Goal: Task Accomplishment & Management: Manage account settings

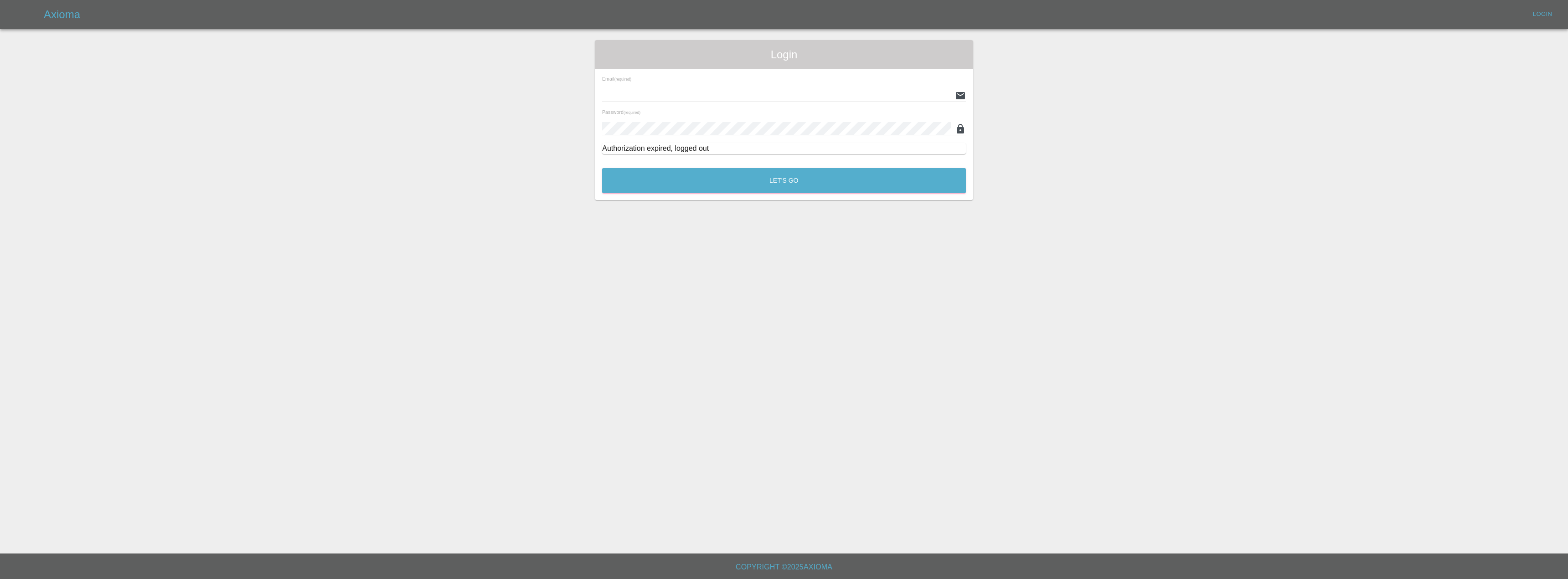
type input "[EMAIL_ADDRESS][DOMAIN_NAME]"
drag, startPoint x: 750, startPoint y: 92, endPoint x: 750, endPoint y: 98, distance: 6.0
click at [750, 93] on input "[EMAIL_ADDRESS][DOMAIN_NAME]" at bounding box center [777, 96] width 349 height 13
click at [779, 178] on button "Let's Go" at bounding box center [784, 180] width 364 height 25
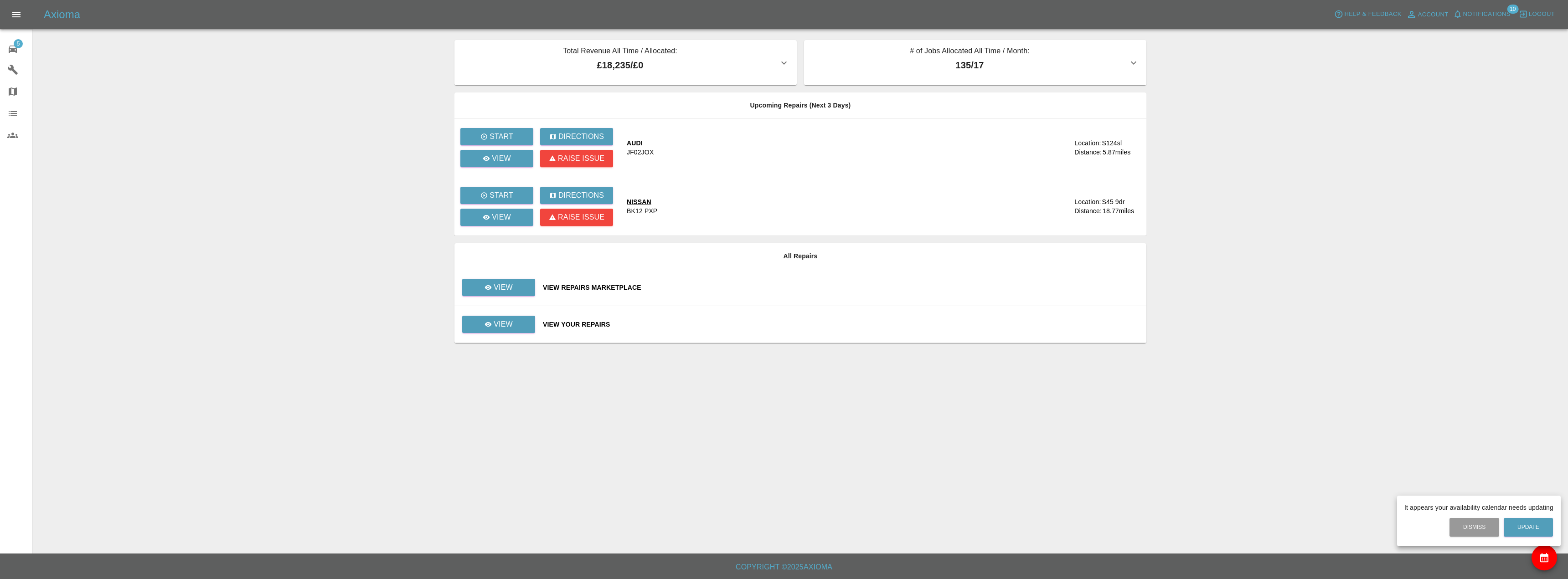
click at [493, 161] on div at bounding box center [784, 290] width 1568 height 579
click at [493, 161] on p "View" at bounding box center [501, 158] width 19 height 11
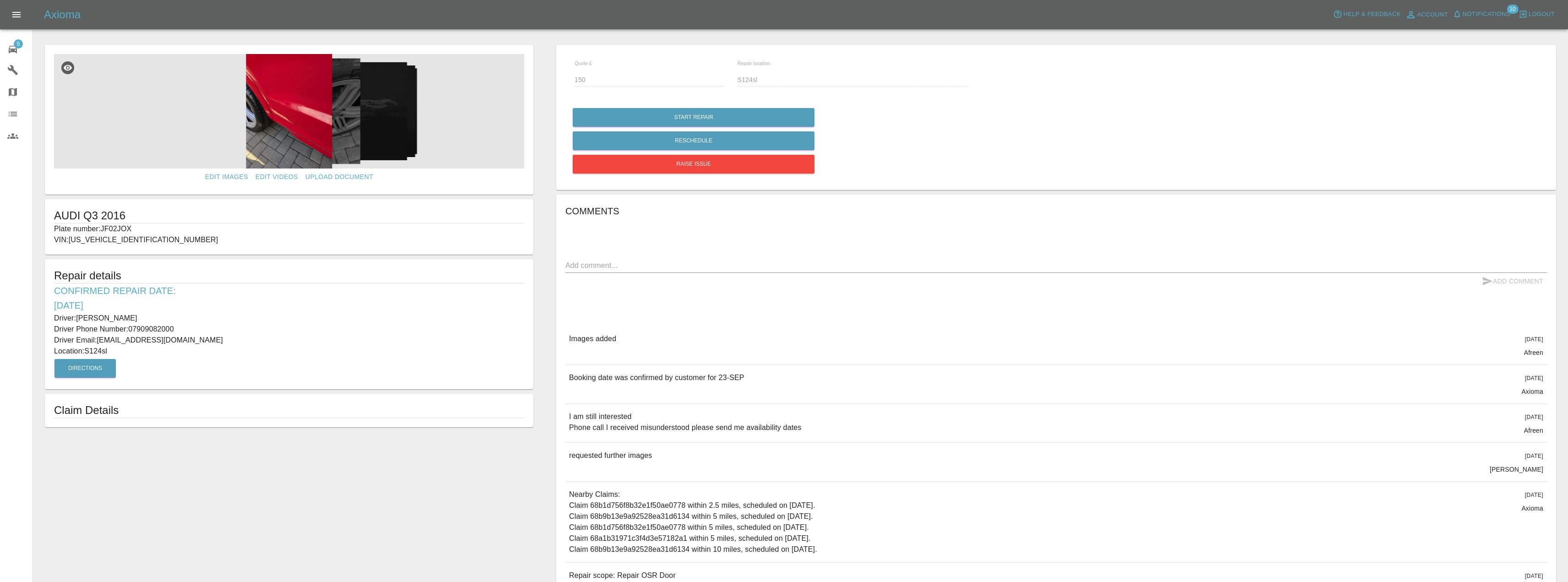
click at [311, 103] on img at bounding box center [289, 111] width 470 height 114
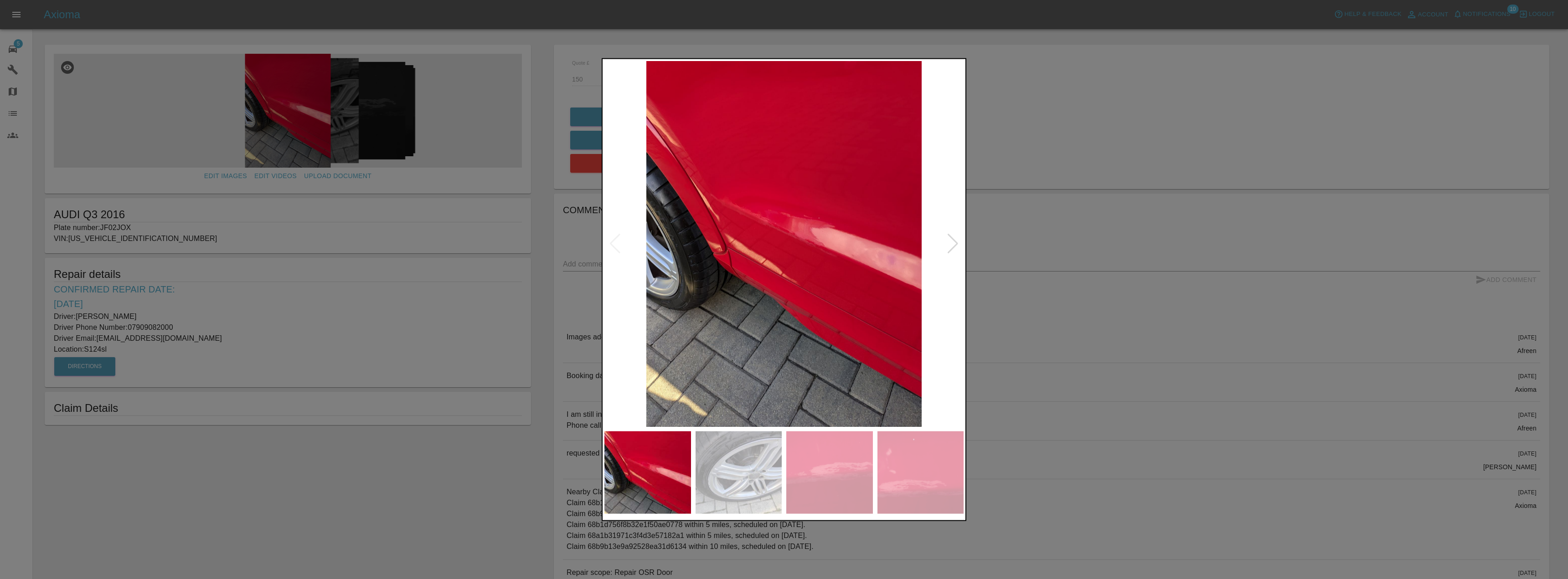
click at [846, 474] on img at bounding box center [829, 472] width 87 height 83
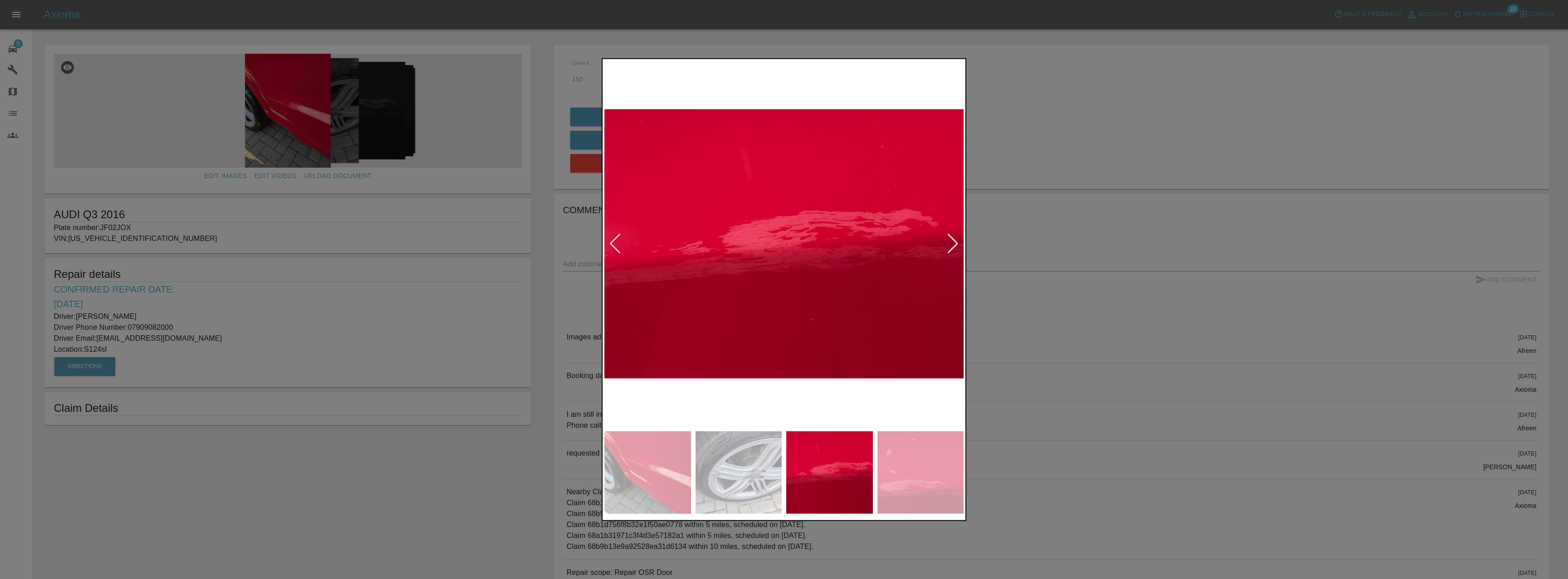
click at [935, 469] on img at bounding box center [920, 472] width 87 height 83
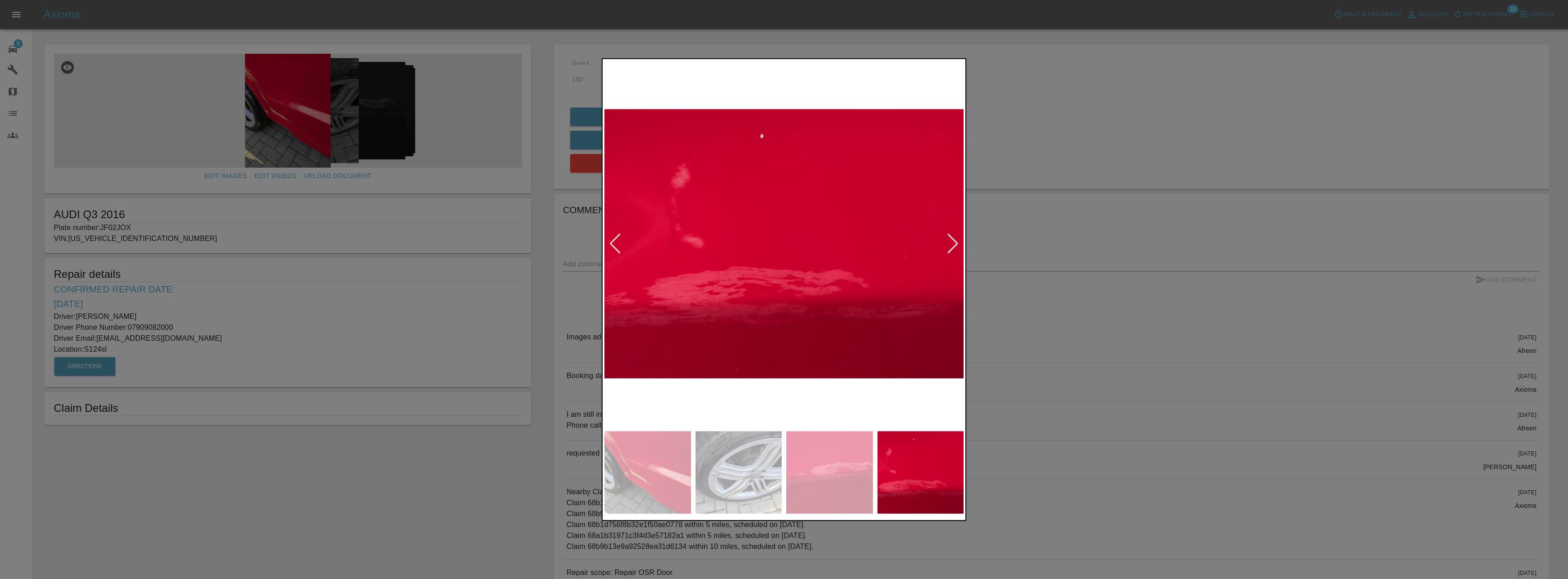
click at [1093, 334] on div at bounding box center [784, 290] width 1568 height 579
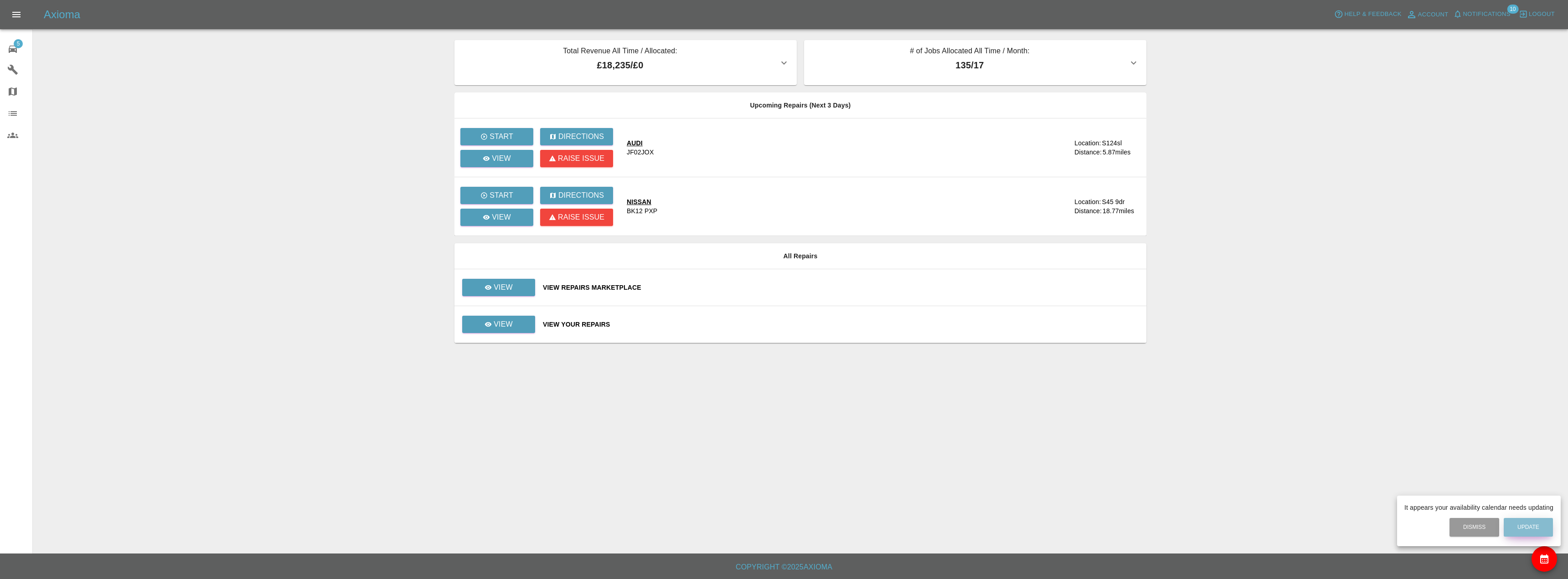
click at [1524, 525] on button "Update" at bounding box center [1528, 527] width 49 height 19
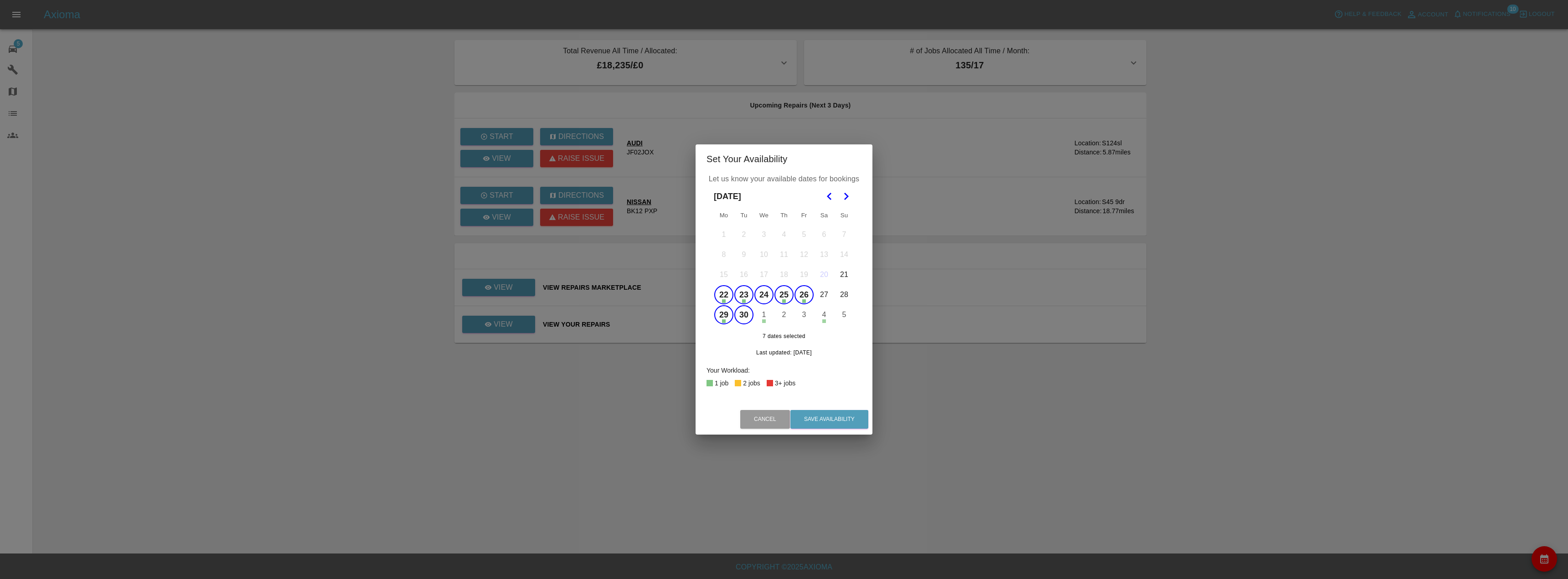
click at [850, 202] on button "Go to the Next Month" at bounding box center [846, 196] width 16 height 16
click at [784, 237] on button "2" at bounding box center [784, 234] width 19 height 19
click at [802, 235] on button "3" at bounding box center [803, 234] width 19 height 19
click at [719, 252] on button "6" at bounding box center [723, 254] width 19 height 19
click at [741, 258] on button "7" at bounding box center [743, 254] width 19 height 19
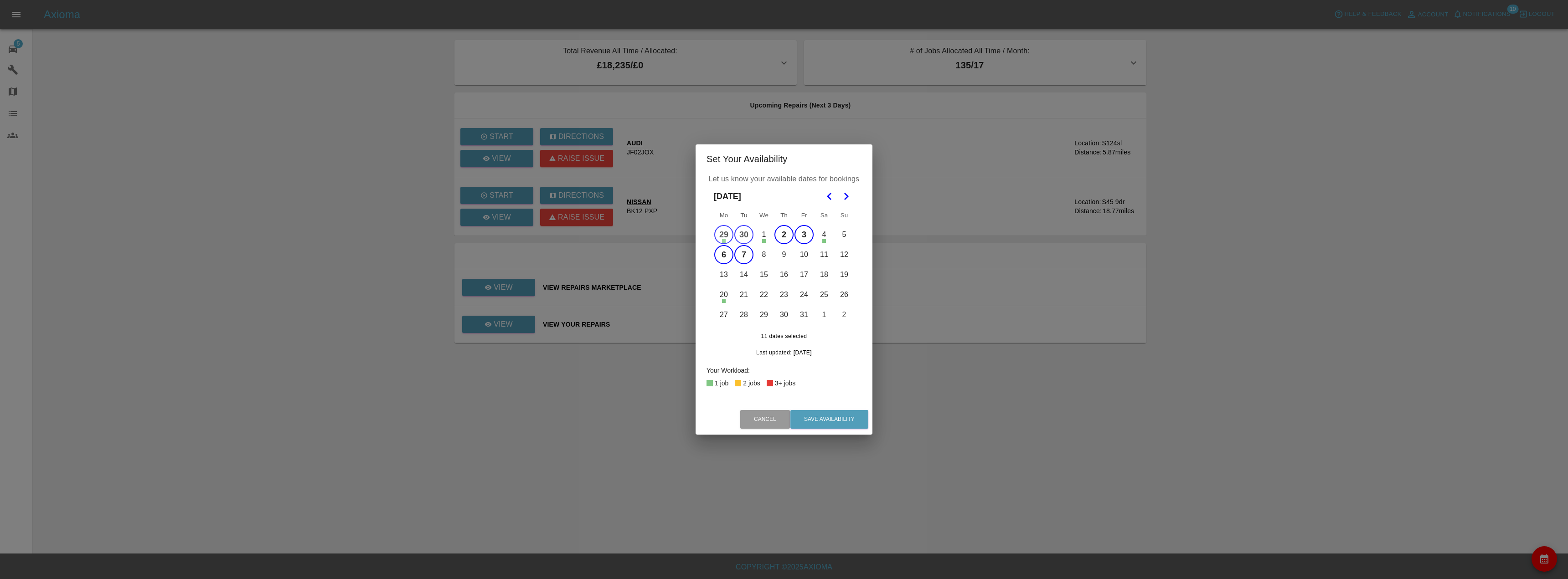
click at [767, 255] on button "8" at bounding box center [763, 254] width 19 height 19
click at [789, 258] on button "9" at bounding box center [784, 254] width 19 height 19
click at [812, 261] on td "10" at bounding box center [804, 254] width 20 height 20
drag, startPoint x: 810, startPoint y: 246, endPoint x: 804, endPoint y: 273, distance: 27.7
click at [806, 256] on td "10" at bounding box center [804, 254] width 20 height 20
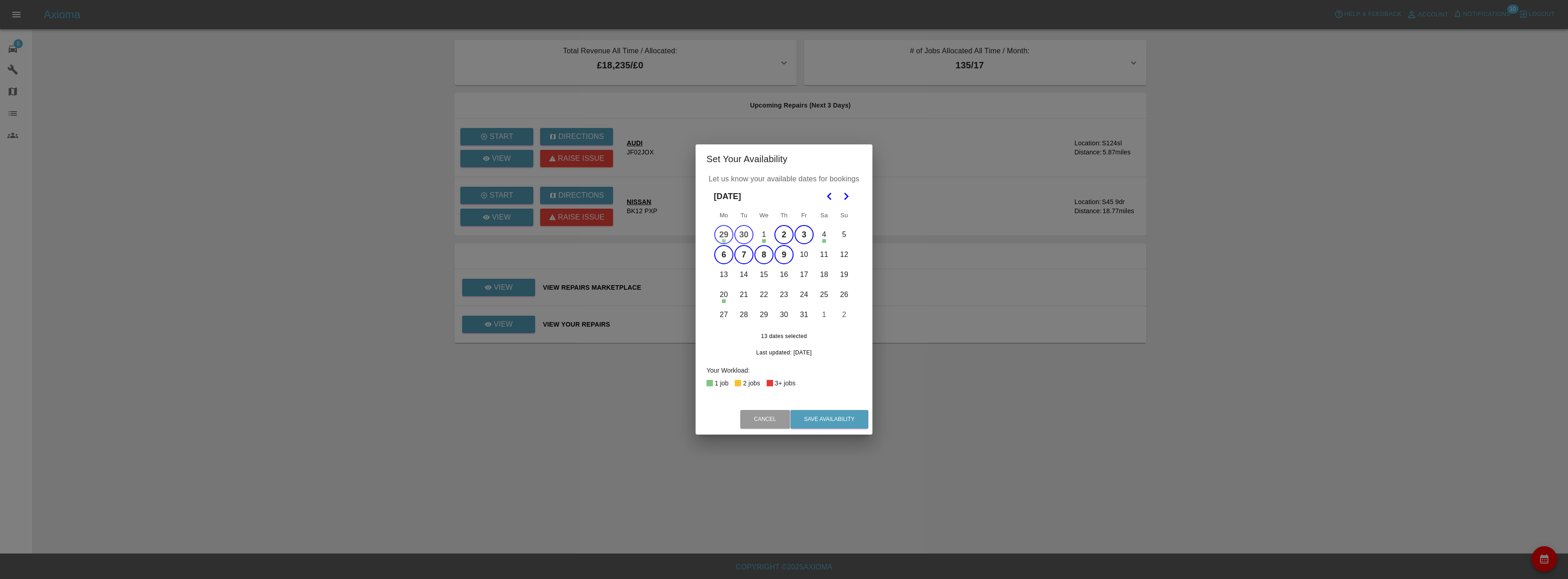
click at [803, 273] on button "17" at bounding box center [803, 275] width 19 height 19
click at [788, 271] on button "16" at bounding box center [784, 275] width 19 height 19
click at [769, 275] on button "15" at bounding box center [763, 275] width 19 height 19
click at [744, 275] on button "14" at bounding box center [743, 275] width 19 height 19
click at [726, 274] on button "13" at bounding box center [723, 275] width 19 height 19
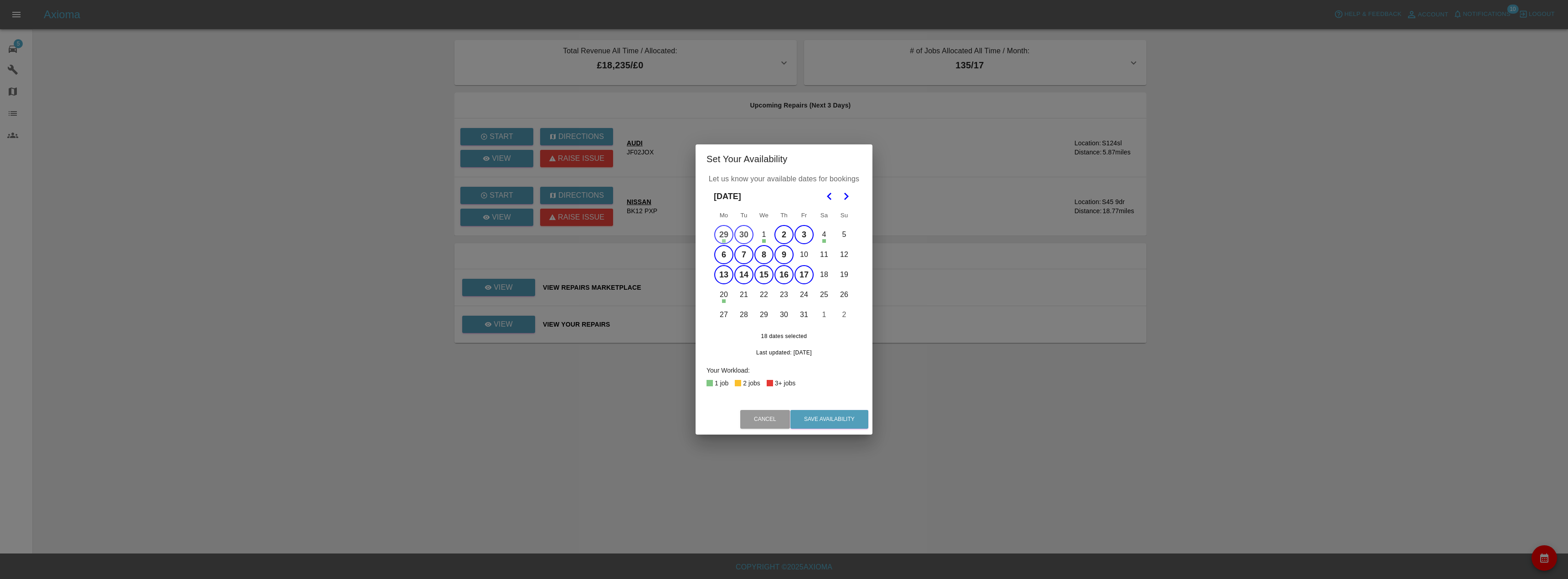
click at [743, 295] on button "21" at bounding box center [743, 294] width 19 height 19
click at [768, 294] on button "22" at bounding box center [763, 294] width 19 height 19
click at [785, 296] on button "23" at bounding box center [784, 294] width 19 height 19
click at [800, 297] on button "24" at bounding box center [803, 294] width 19 height 19
click at [793, 314] on tr "27 28 29 30 31 1 2" at bounding box center [784, 314] width 141 height 20
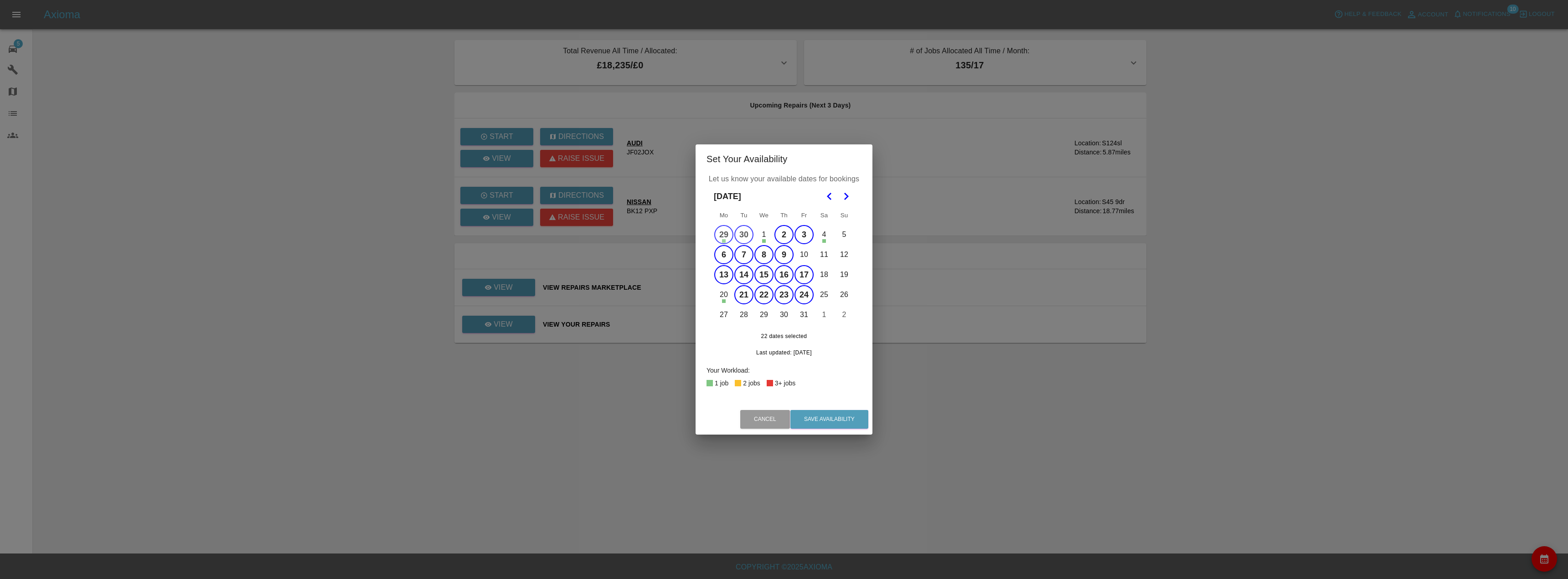
click at [780, 315] on button "30" at bounding box center [784, 314] width 19 height 19
click at [760, 313] on button "29" at bounding box center [763, 314] width 19 height 19
click at [741, 311] on button "28" at bounding box center [743, 314] width 19 height 19
click at [731, 313] on button "27" at bounding box center [723, 314] width 19 height 19
click at [804, 316] on button "31" at bounding box center [803, 314] width 19 height 19
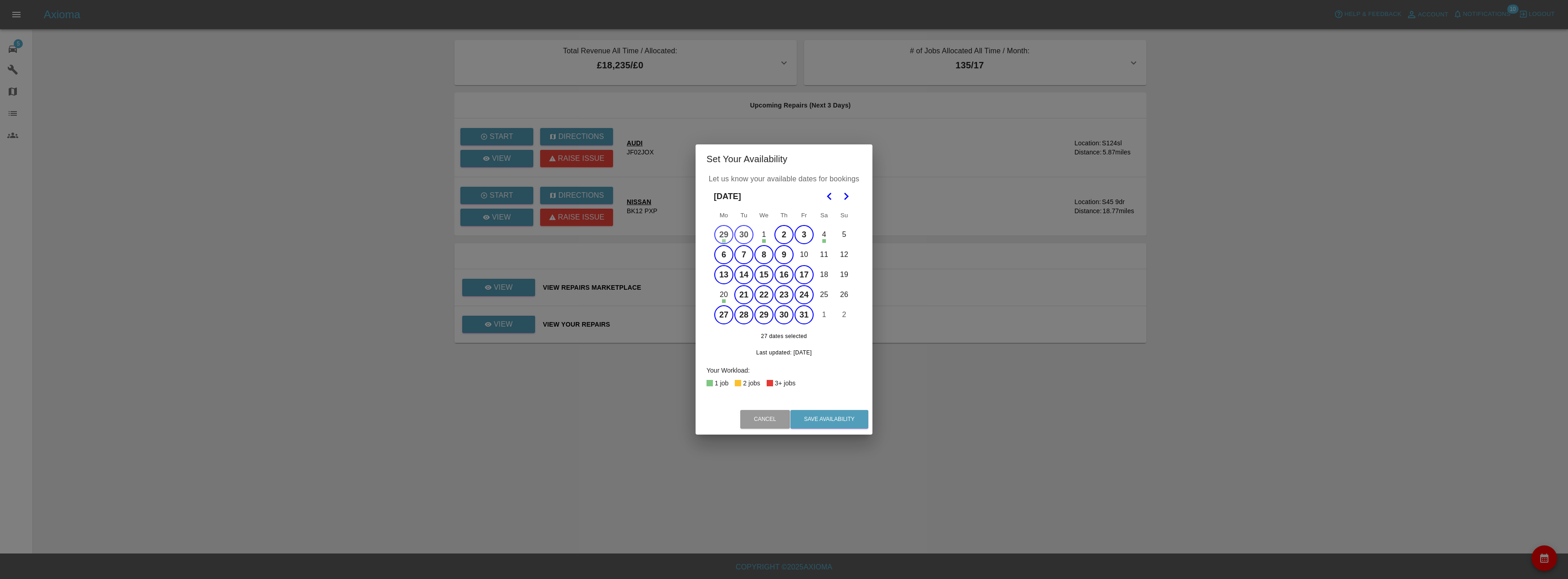
click at [801, 252] on button "10" at bounding box center [803, 254] width 19 height 19
click at [844, 196] on icon "Go to the Next Month" at bounding box center [846, 196] width 11 height 11
click at [729, 253] on button "3" at bounding box center [723, 254] width 19 height 19
click at [748, 256] on button "4" at bounding box center [743, 254] width 19 height 19
click at [775, 255] on tr "3 4 5 6 7 8 9" at bounding box center [784, 254] width 141 height 20
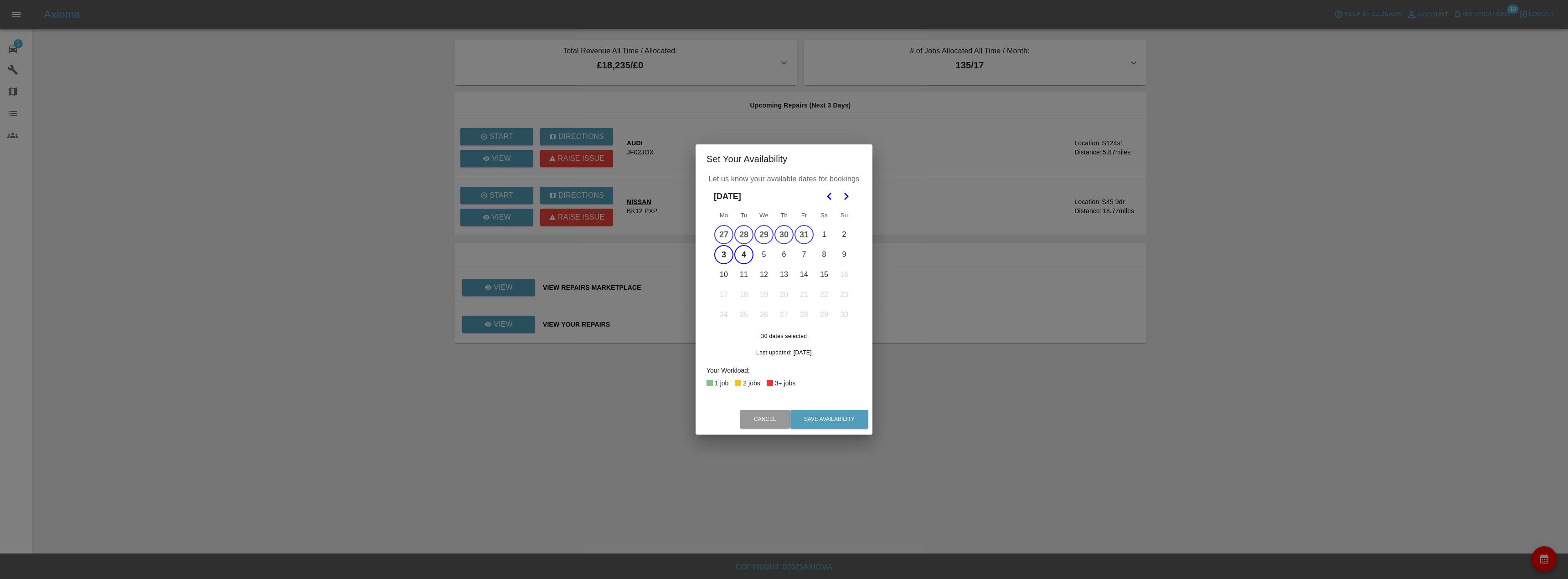
click at [796, 256] on button "7" at bounding box center [803, 254] width 19 height 19
click at [804, 269] on button "14" at bounding box center [803, 275] width 19 height 19
click at [786, 273] on button "13" at bounding box center [784, 275] width 19 height 19
drag, startPoint x: 786, startPoint y: 273, endPoint x: 783, endPoint y: 251, distance: 22.2
click at [783, 251] on button "6" at bounding box center [784, 254] width 19 height 19
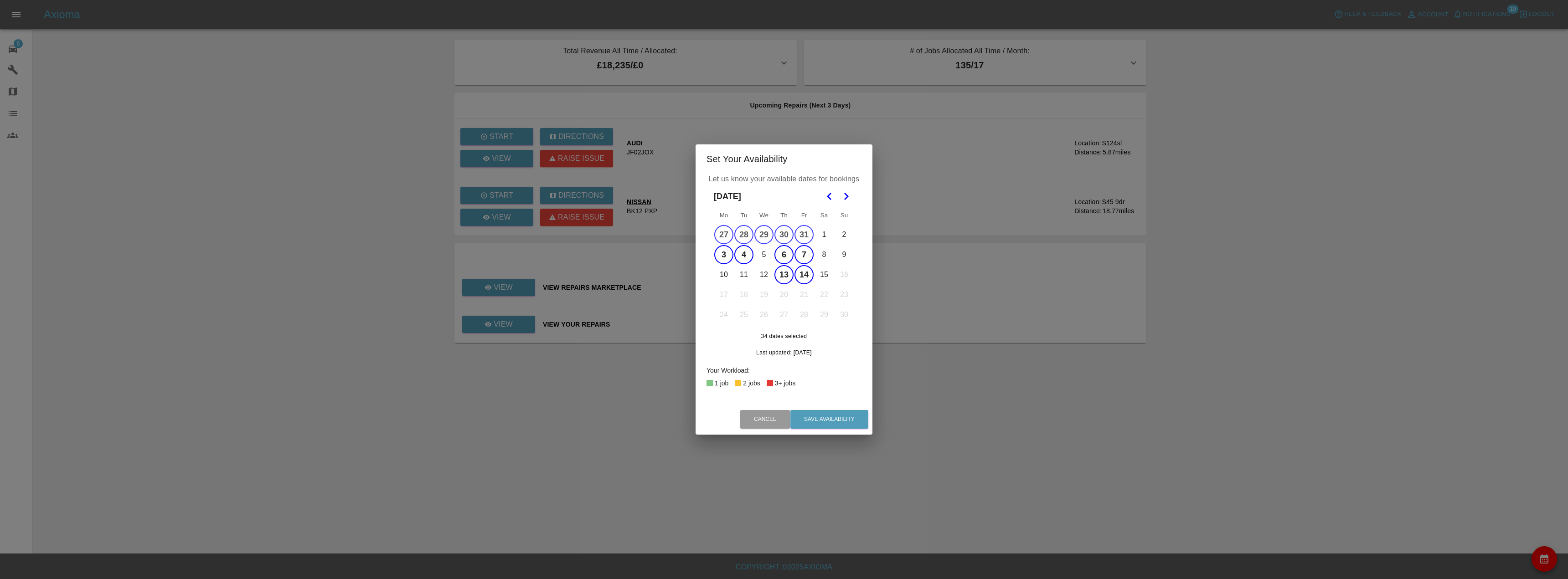
click at [766, 256] on button "5" at bounding box center [763, 254] width 19 height 19
click at [765, 275] on button "12" at bounding box center [763, 275] width 19 height 19
click at [743, 277] on button "11" at bounding box center [743, 275] width 19 height 19
click at [722, 275] on button "10" at bounding box center [723, 275] width 19 height 19
click at [836, 418] on button "Save Availability" at bounding box center [829, 419] width 78 height 19
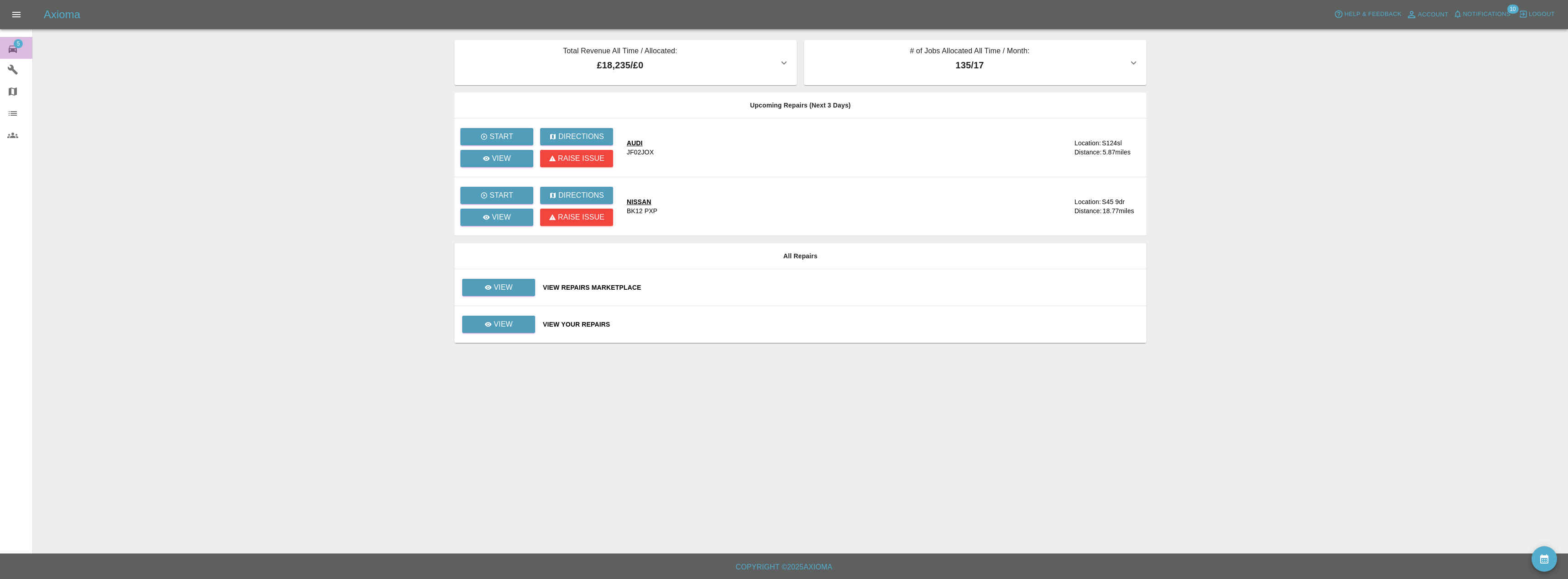
click at [3, 47] on link "5 Repair home" at bounding box center [16, 48] width 33 height 22
click at [475, 284] on link "View" at bounding box center [499, 288] width 73 height 18
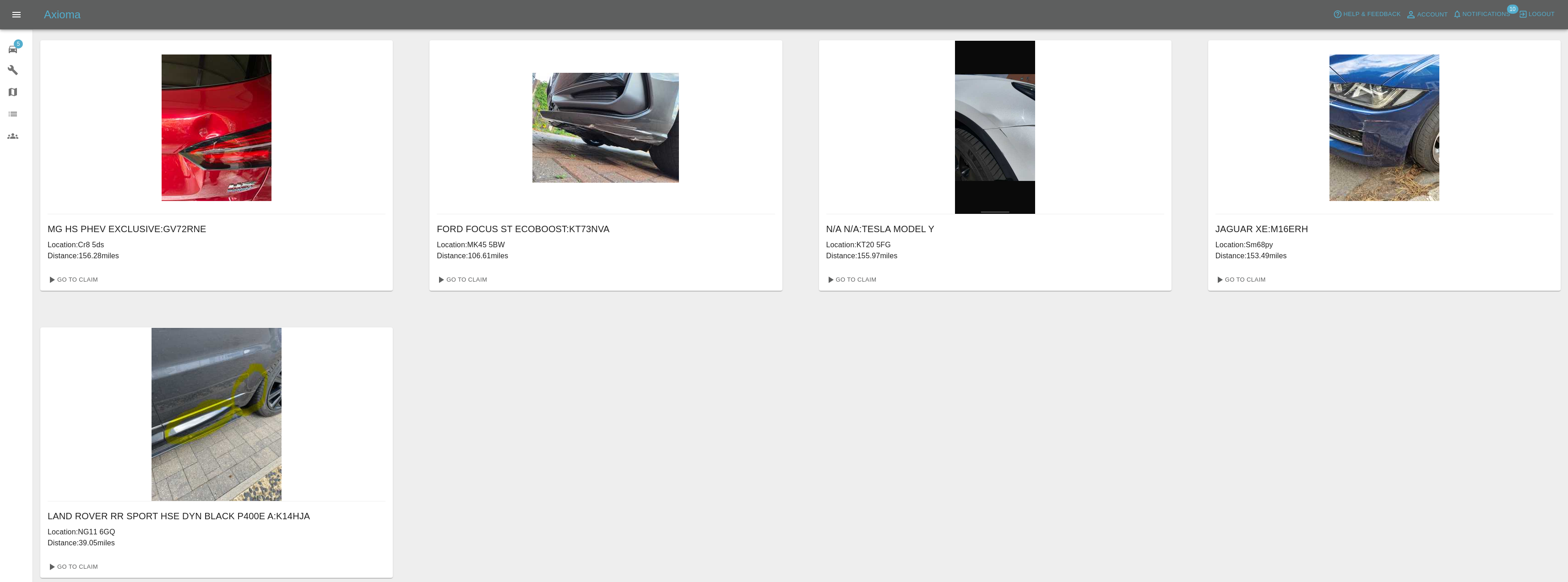
click at [238, 454] on img at bounding box center [217, 414] width 131 height 173
click at [73, 562] on link "Go To Claim" at bounding box center [72, 567] width 56 height 14
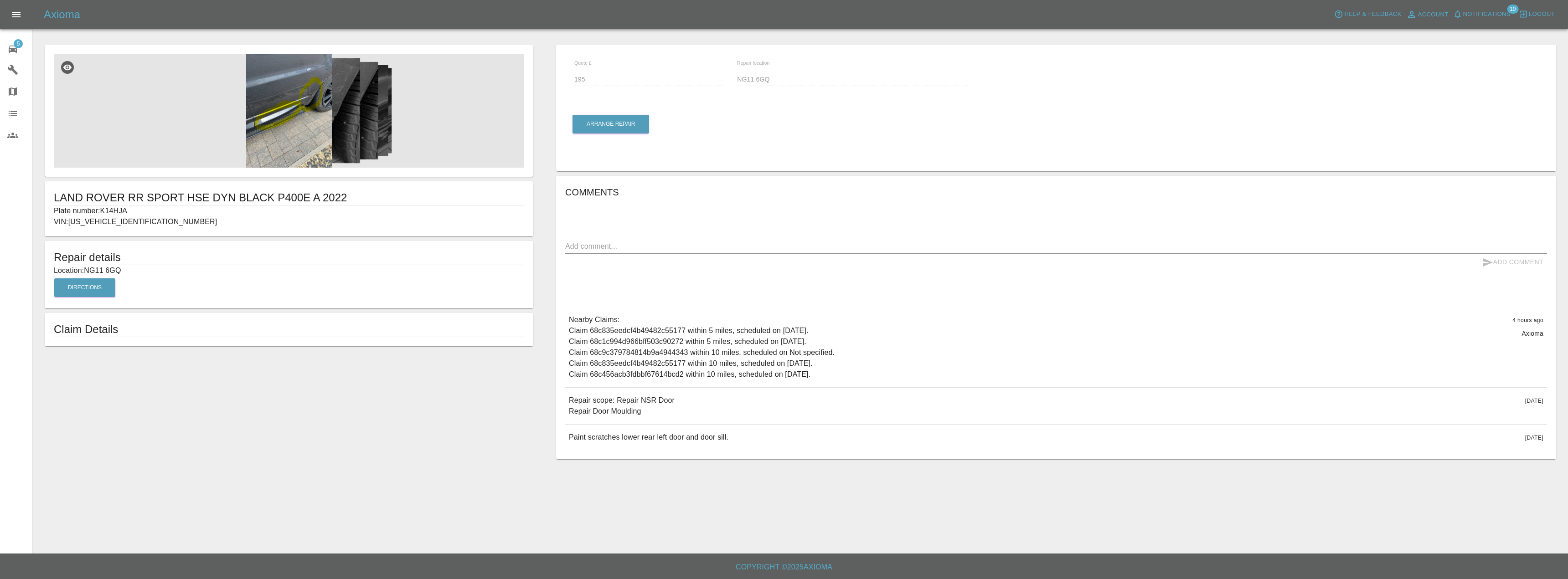
click at [279, 133] on img at bounding box center [289, 111] width 471 height 114
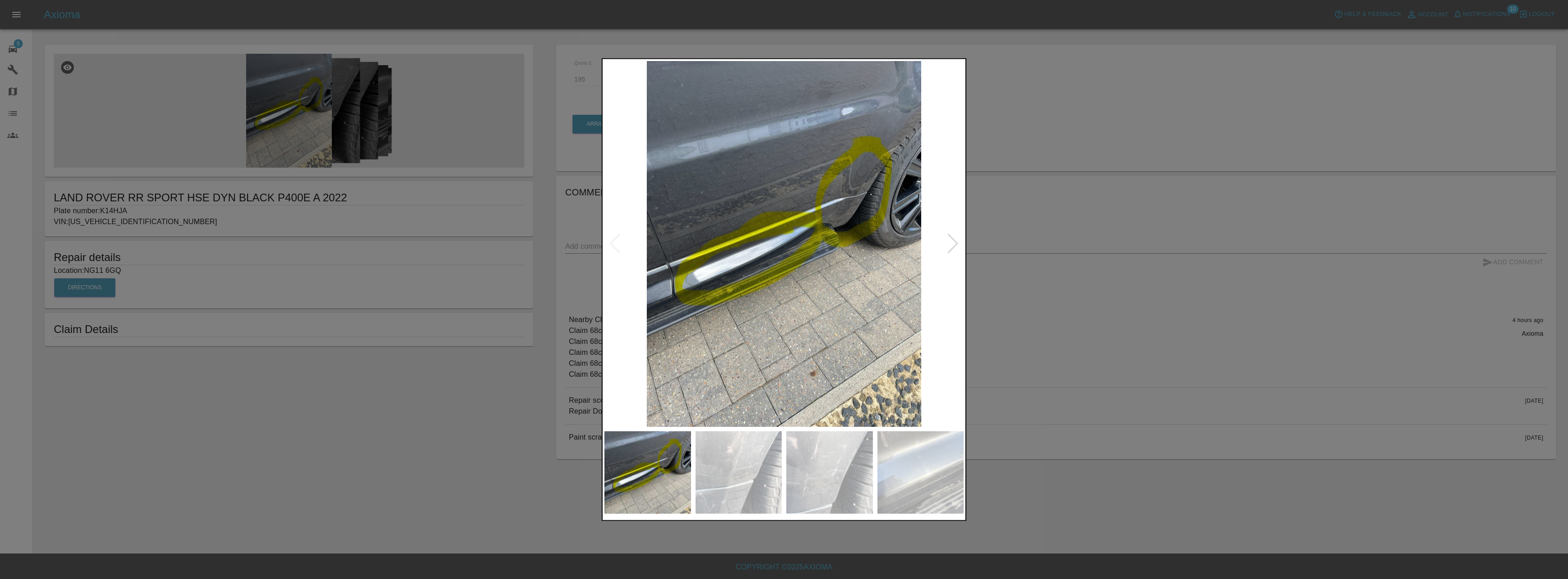
click at [711, 489] on img at bounding box center [739, 472] width 87 height 83
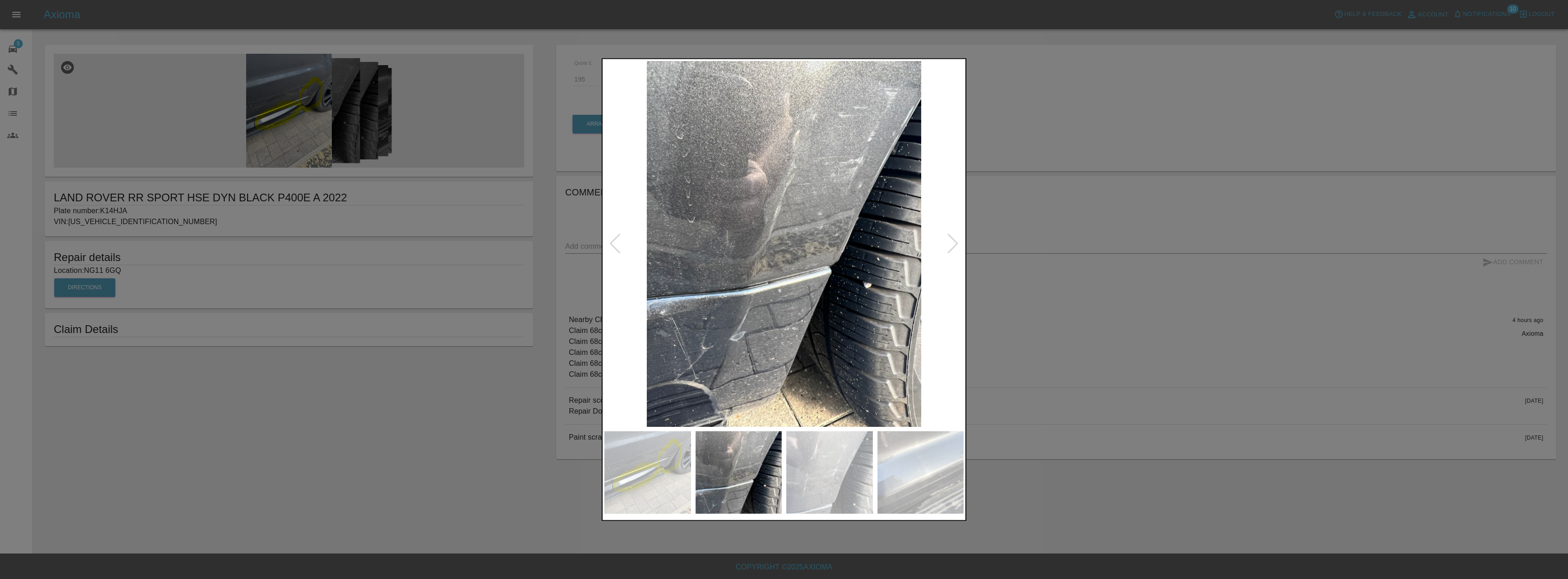
click at [825, 494] on img at bounding box center [829, 472] width 87 height 83
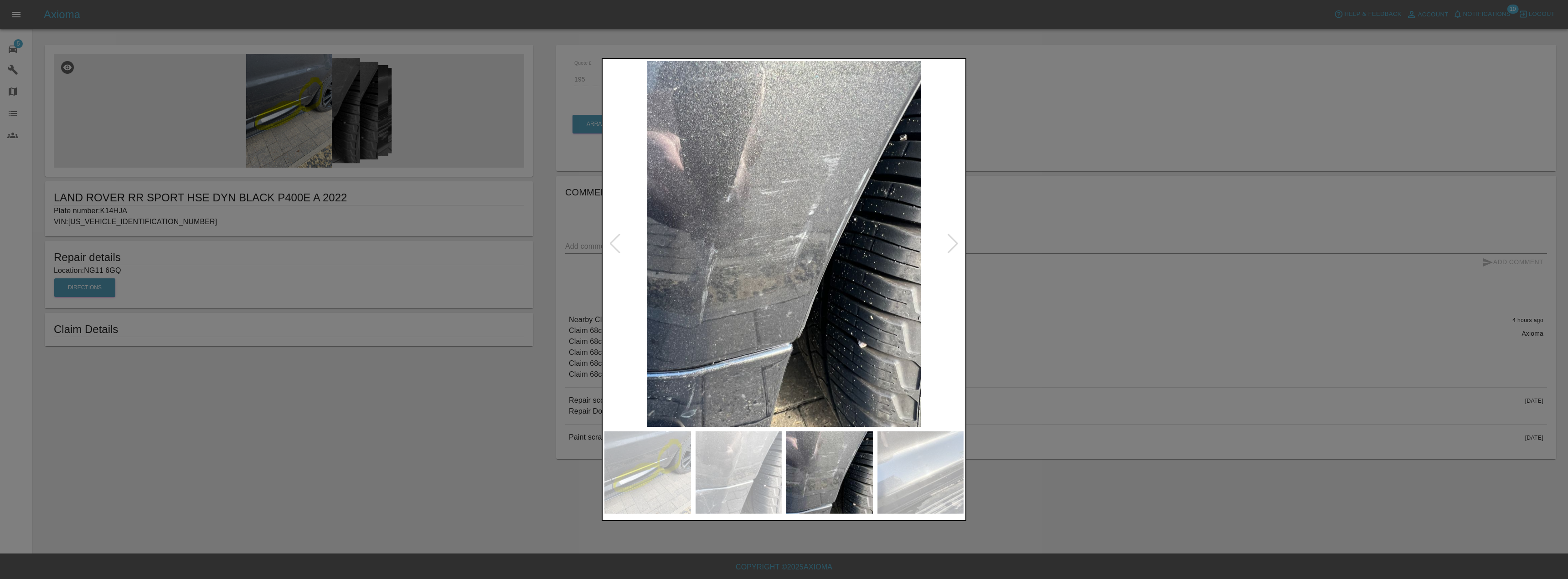
click at [888, 497] on img at bounding box center [920, 472] width 87 height 83
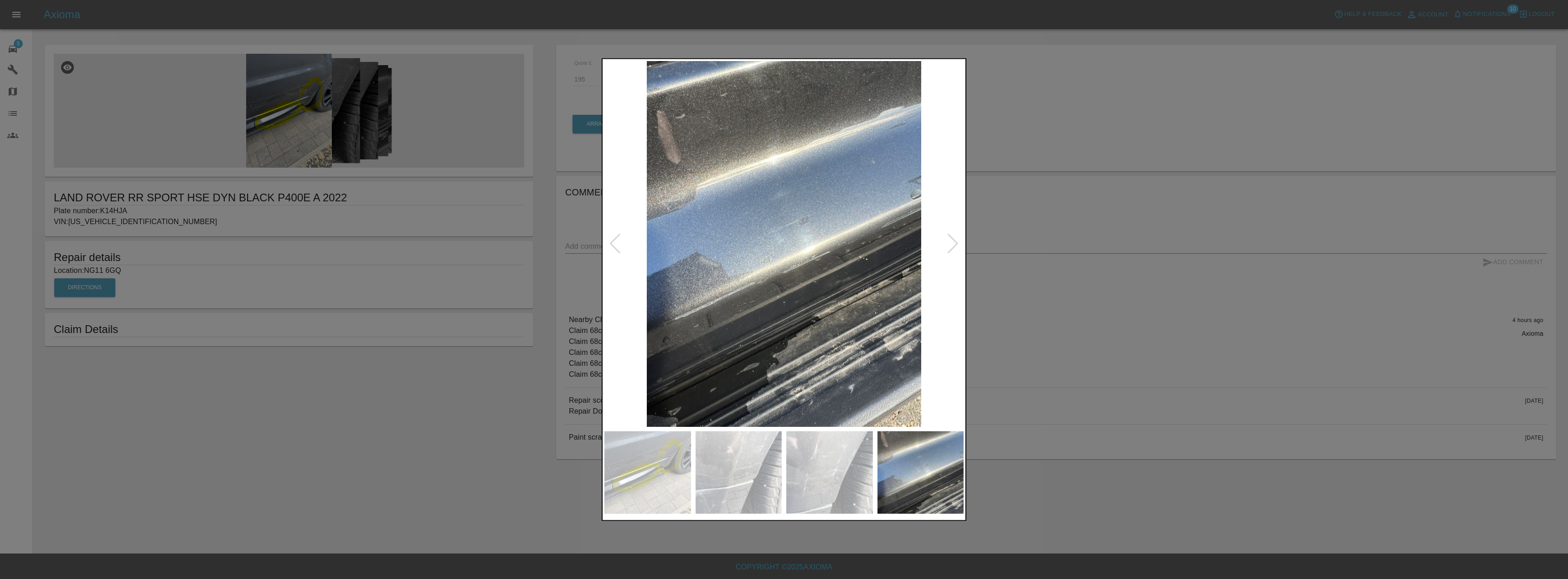
click at [662, 499] on img at bounding box center [647, 472] width 87 height 83
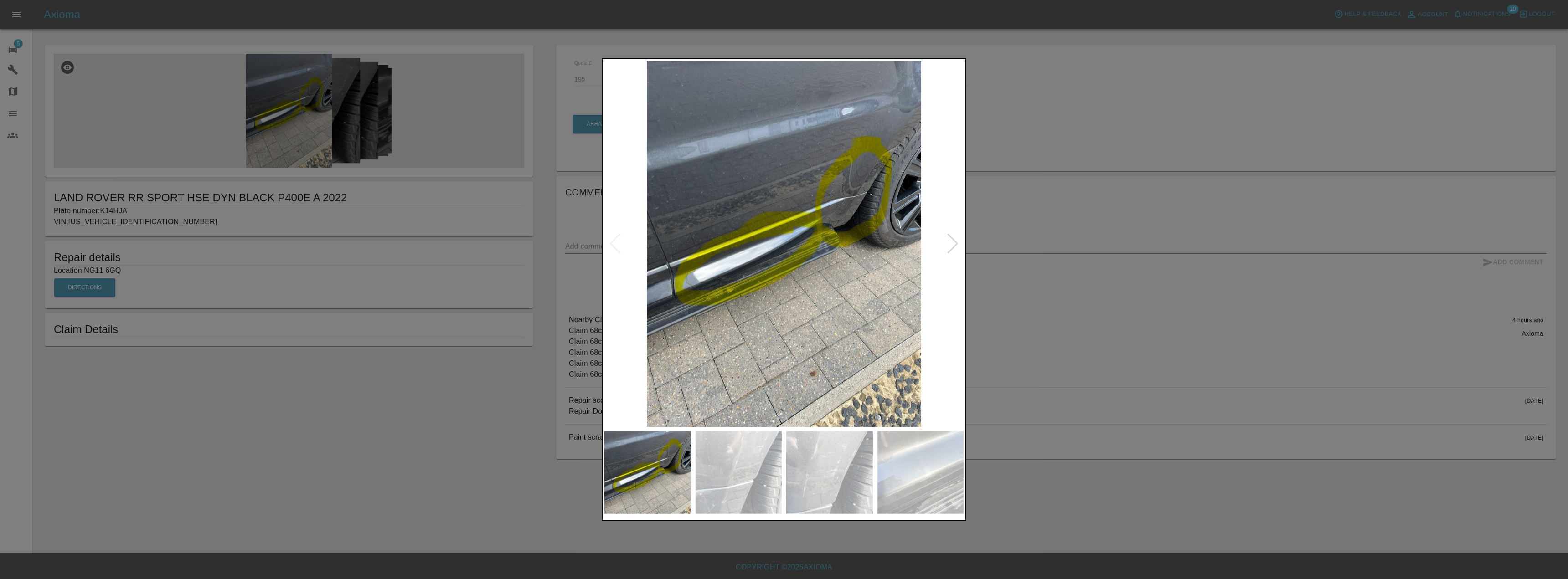
click at [769, 475] on img at bounding box center [739, 472] width 87 height 83
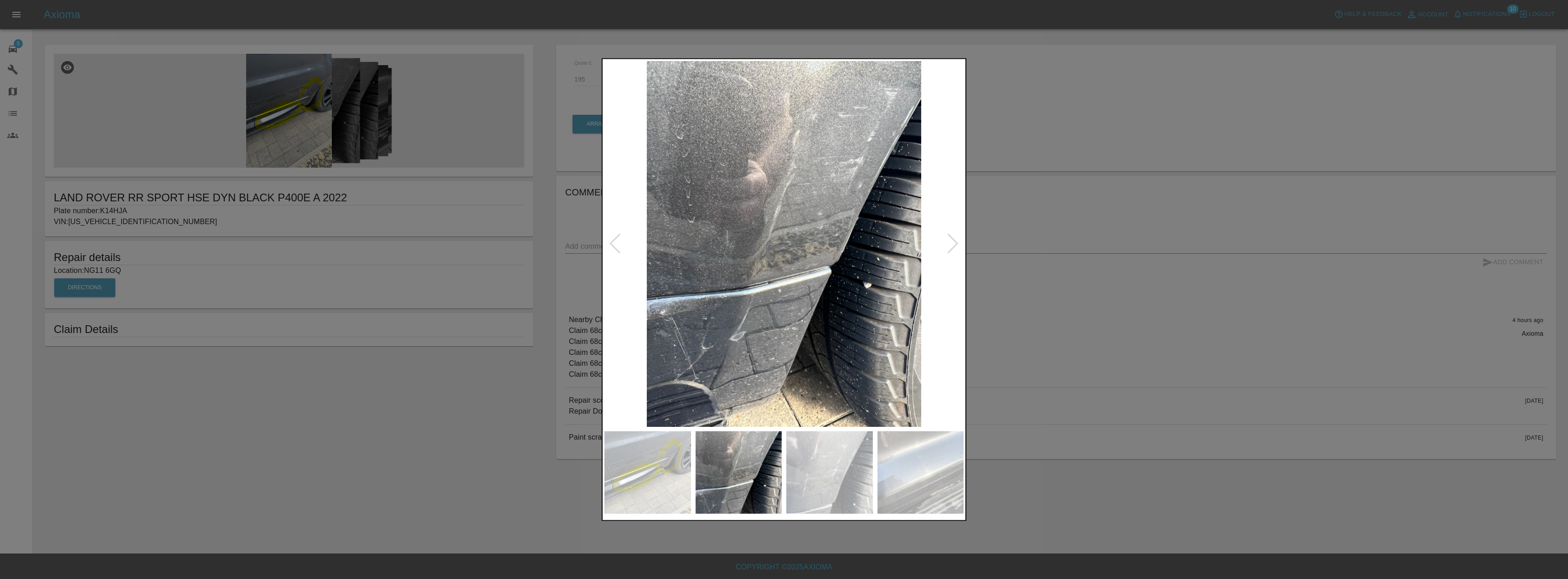
click at [1079, 230] on div at bounding box center [784, 290] width 1568 height 579
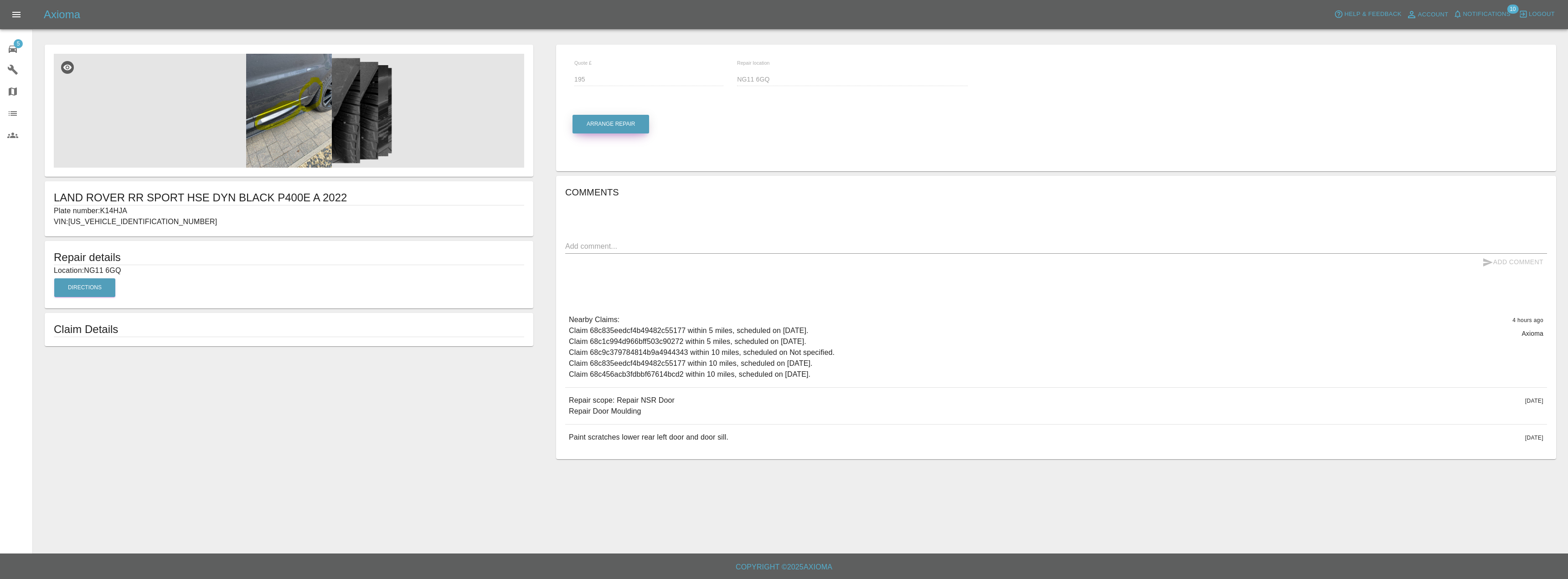
click at [619, 118] on button "Arrange Repair" at bounding box center [611, 124] width 77 height 19
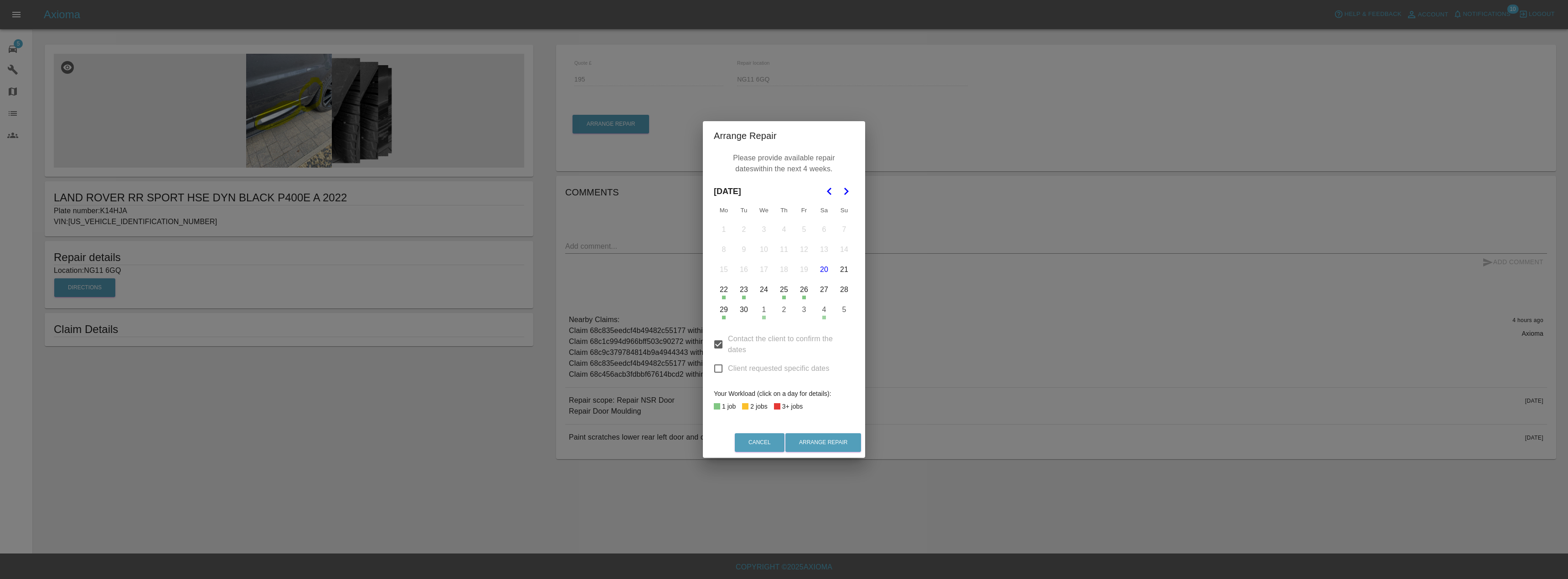
click at [744, 81] on div "Arrange Repair Please provide available repair dates within the next 4 weeks. […" at bounding box center [784, 290] width 1568 height 579
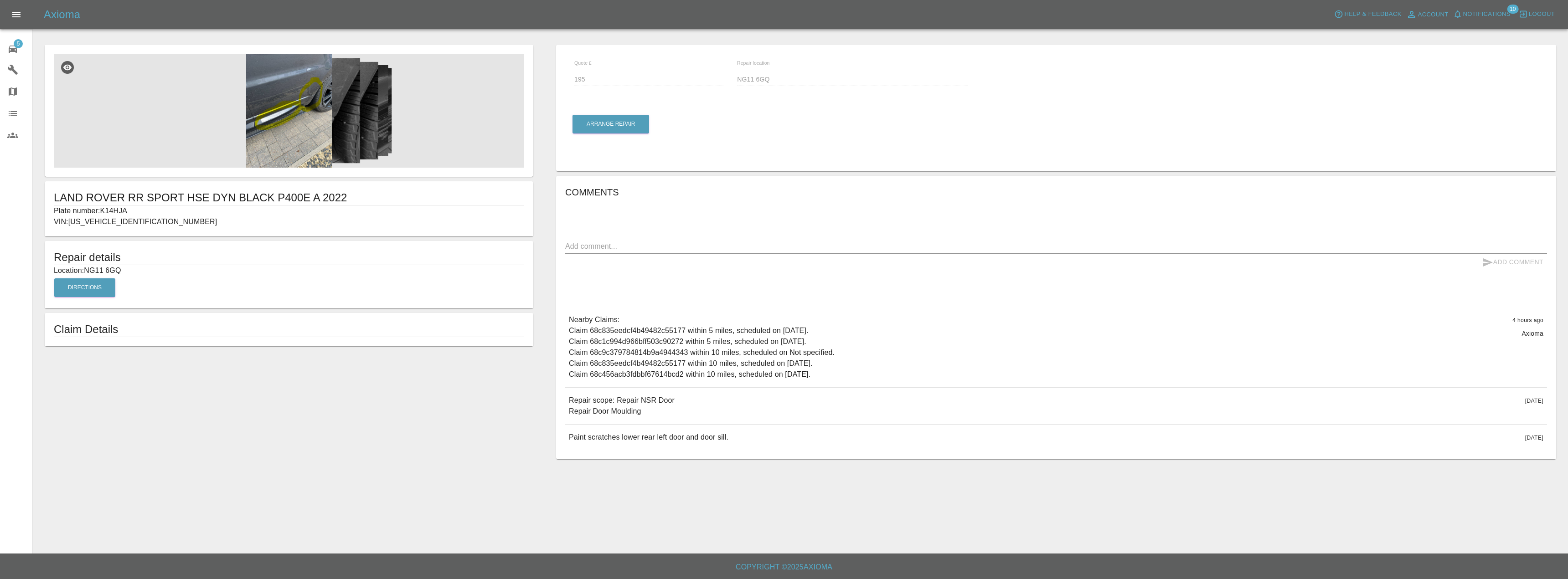
click at [736, 75] on div "Repair location NG11 6GQ" at bounding box center [852, 77] width 244 height 33
drag, startPoint x: 502, startPoint y: 13, endPoint x: 512, endPoint y: 16, distance: 10.4
